Goal: Information Seeking & Learning: Learn about a topic

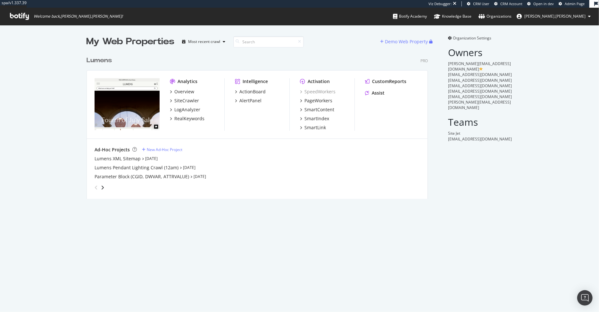
scroll to position [151, 346]
click at [182, 91] on div "Overview" at bounding box center [184, 91] width 20 height 6
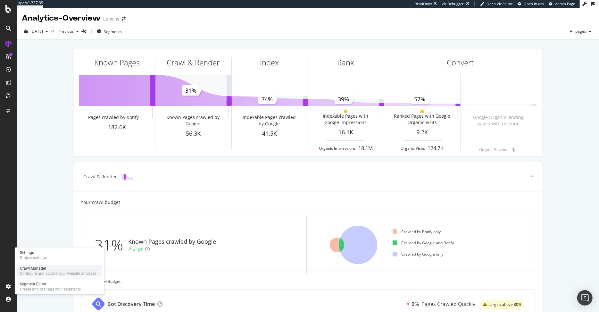
click at [34, 273] on div "Configure and access your website analyses" at bounding box center [58, 273] width 77 height 5
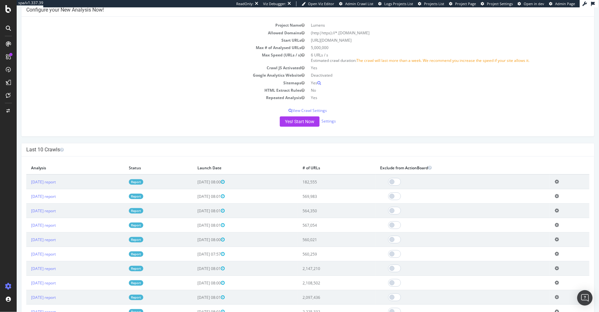
scroll to position [86, 0]
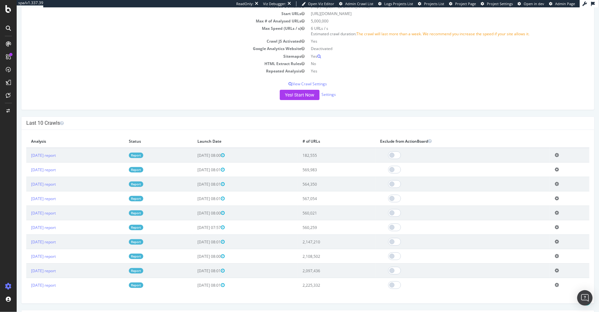
click at [143, 169] on link "Report" at bounding box center [136, 169] width 14 height 5
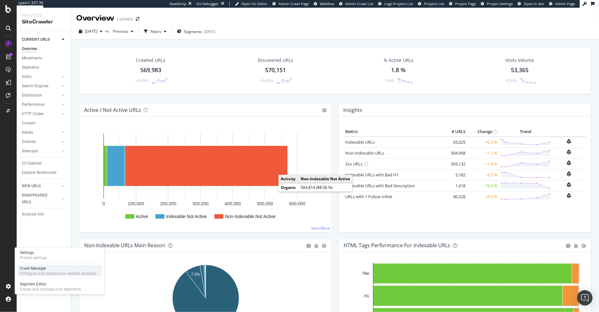
click at [46, 273] on div "Configure and access your website analyses" at bounding box center [58, 273] width 77 height 5
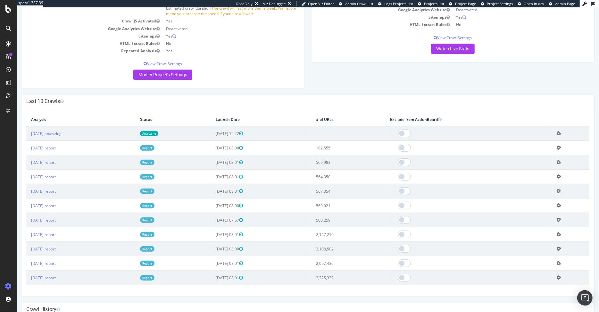
scroll to position [140, 0]
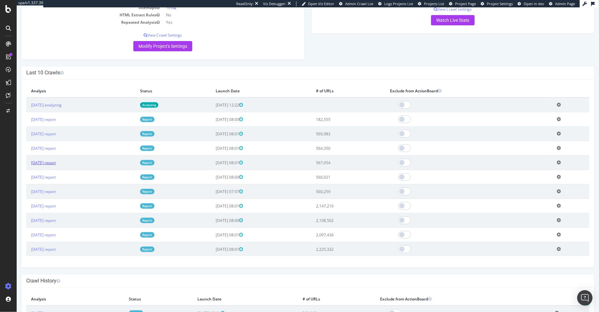
click at [55, 160] on link "[DATE] report" at bounding box center [43, 162] width 25 height 5
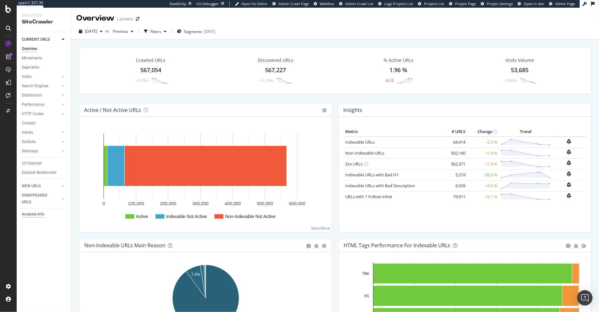
click at [37, 213] on div "Analysis Info" at bounding box center [33, 214] width 22 height 7
